Goal: Navigation & Orientation: Find specific page/section

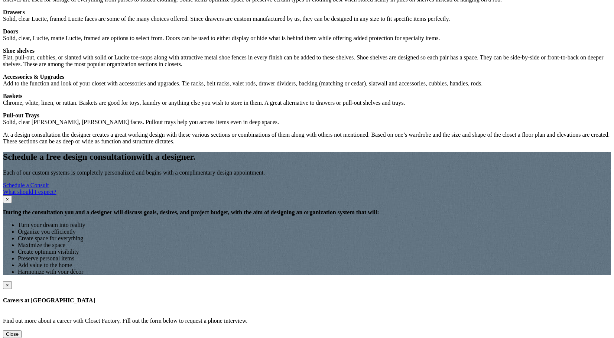
scroll to position [780, 0]
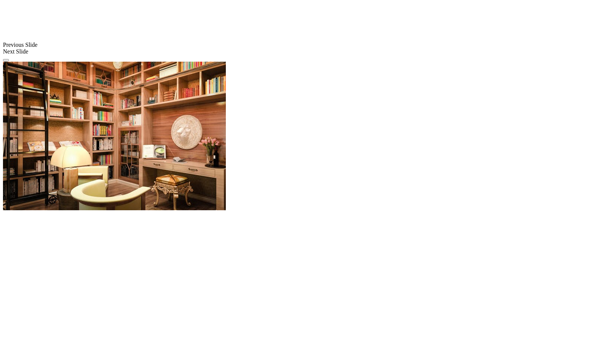
scroll to position [694, 0]
